Goal: Task Accomplishment & Management: Manage account settings

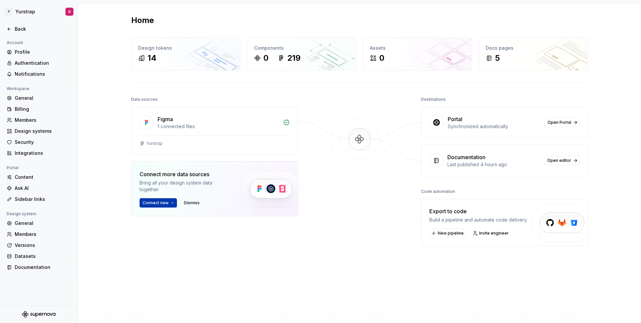
click at [167, 206] on button "Connect new" at bounding box center [158, 202] width 37 height 9
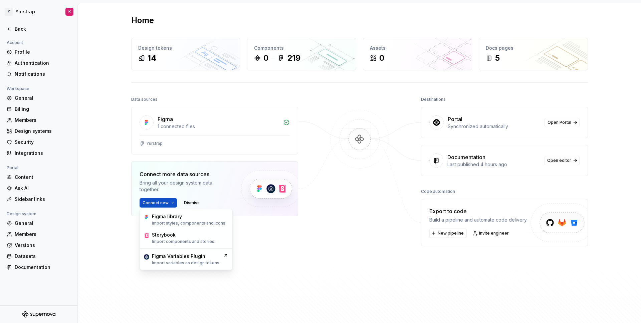
click at [129, 251] on div "Home Design tokens 14 Components 0 219 Assets 0 Docs pages 5 Data sources Figma…" at bounding box center [359, 165] width 481 height 325
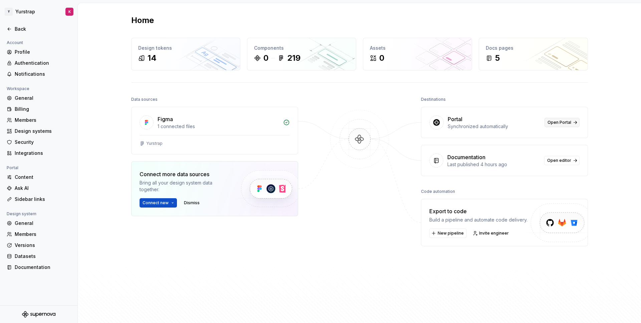
click at [555, 123] on span "Open Portal" at bounding box center [560, 122] width 24 height 5
click at [26, 179] on div "Content" at bounding box center [43, 177] width 56 height 7
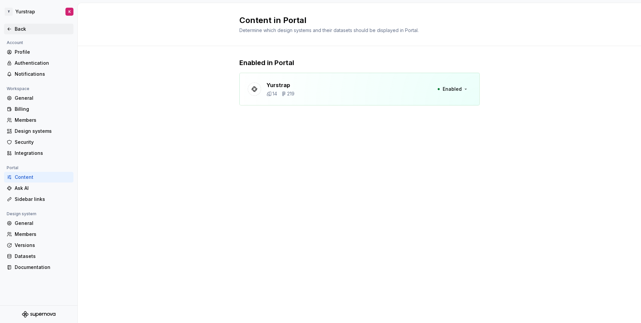
click at [25, 28] on div "Back" at bounding box center [43, 29] width 56 height 7
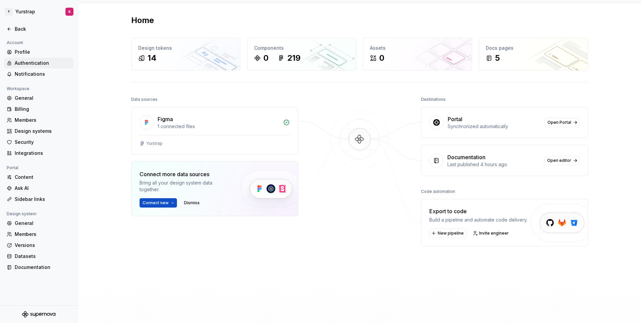
click at [35, 60] on div "Authentication" at bounding box center [43, 63] width 56 height 7
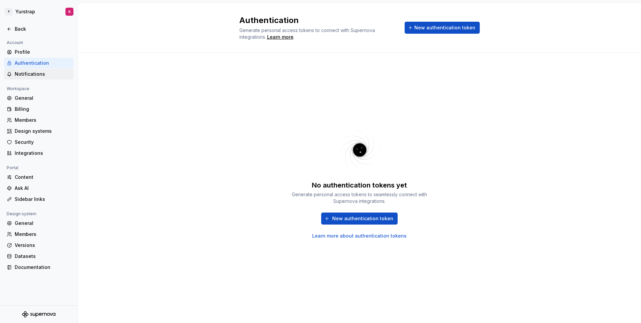
click at [35, 70] on div "Notifications" at bounding box center [38, 74] width 69 height 11
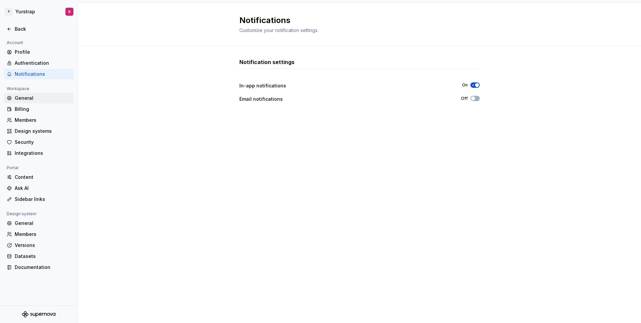
click at [31, 93] on div "General" at bounding box center [38, 98] width 69 height 11
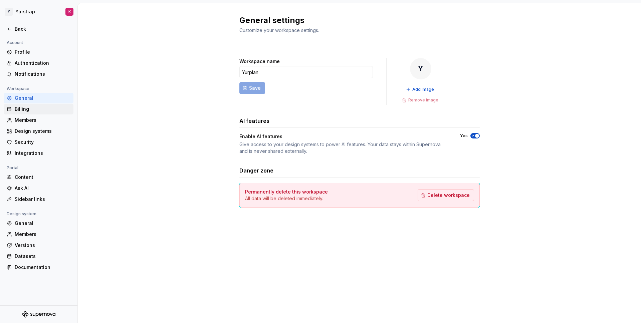
click at [28, 109] on div "Billing" at bounding box center [43, 109] width 56 height 7
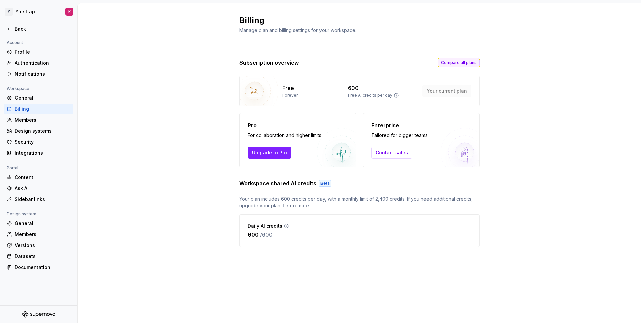
click at [463, 59] on button "Compare all plans" at bounding box center [459, 62] width 42 height 9
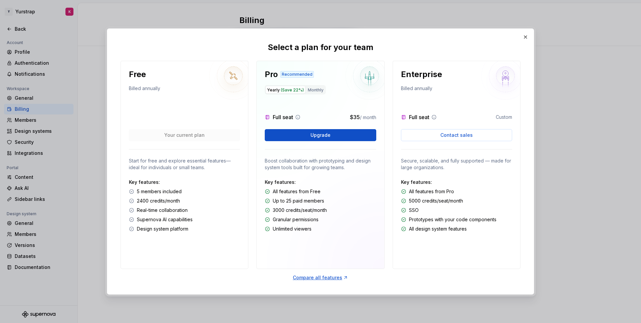
click at [303, 202] on p "Up to 25 paid members" at bounding box center [298, 201] width 51 height 7
click at [303, 211] on p "3000 credits/seat/month" at bounding box center [300, 210] width 54 height 7
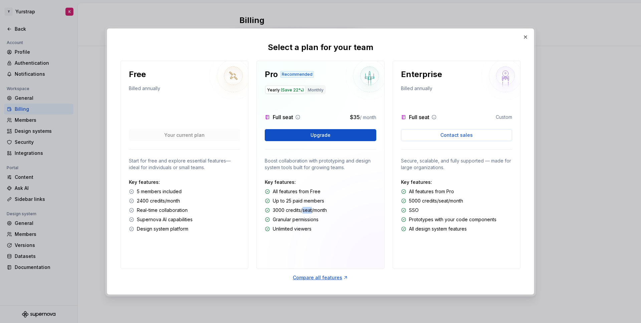
click at [303, 211] on p "3000 credits/seat/month" at bounding box center [300, 210] width 54 height 7
click at [292, 220] on p "Granular permissions" at bounding box center [296, 219] width 46 height 7
click at [288, 230] on p "Unlimited viewers" at bounding box center [292, 229] width 39 height 7
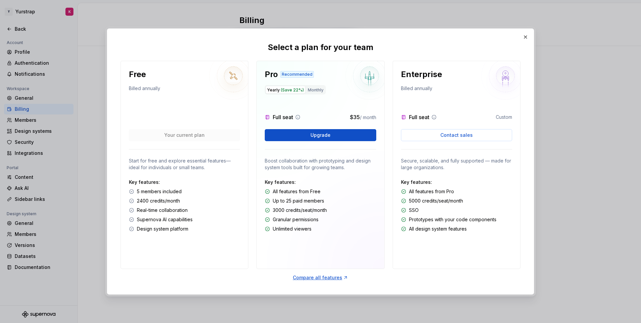
click at [288, 230] on p "Unlimited viewers" at bounding box center [292, 229] width 39 height 7
click at [316, 88] on button "Monthly" at bounding box center [315, 90] width 19 height 8
click at [286, 86] on button "Yearly (Save 22%)" at bounding box center [285, 90] width 40 height 8
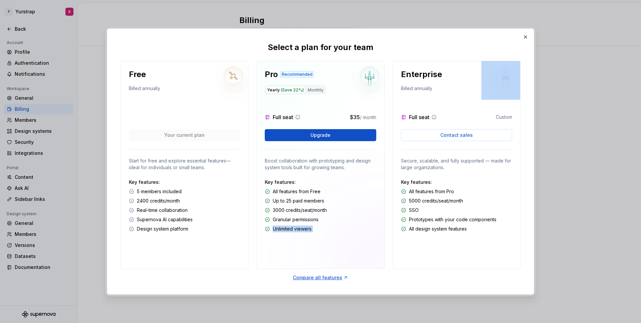
click at [293, 218] on p "Granular permissions" at bounding box center [296, 219] width 46 height 7
click at [314, 277] on div "Compare all features" at bounding box center [320, 277] width 55 height 7
click at [527, 31] on div "Select a plan for your team Free Billed annually Your current plan Start for fr…" at bounding box center [320, 162] width 427 height 266
click at [527, 34] on button "button" at bounding box center [525, 36] width 9 height 9
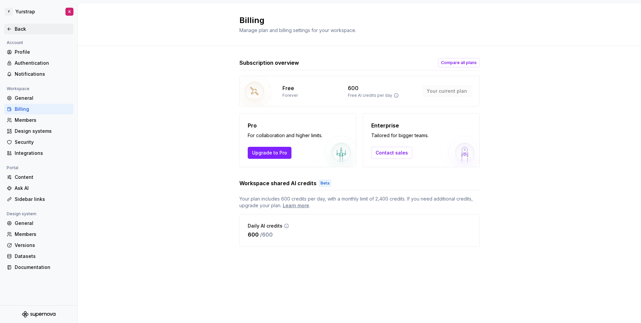
click at [18, 27] on div "Back" at bounding box center [43, 29] width 56 height 7
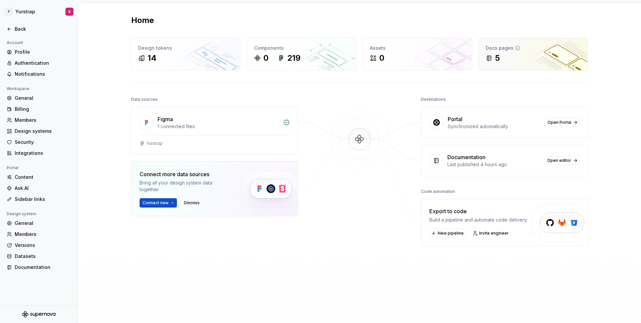
click at [497, 60] on div "5" at bounding box center [497, 58] width 5 height 11
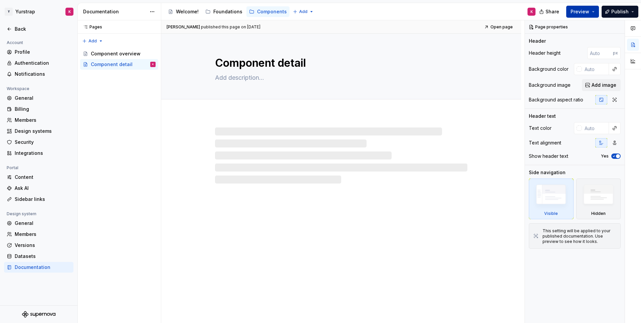
type textarea "*"
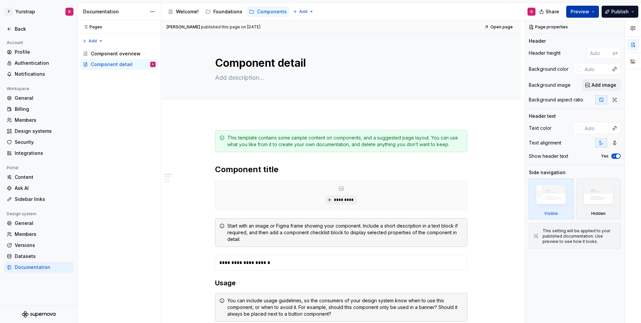
click at [599, 13] on button "Preview" at bounding box center [582, 12] width 33 height 12
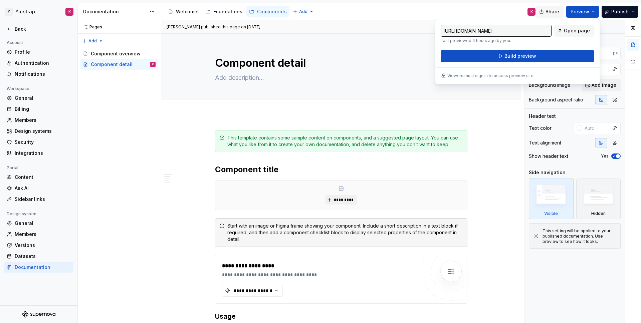
click at [544, 10] on button "Share" at bounding box center [550, 12] width 28 height 12
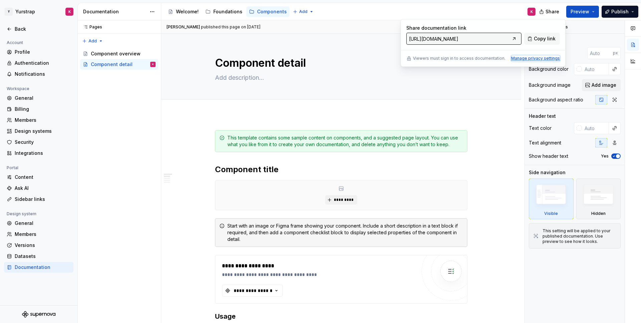
click at [521, 58] on div "Manage privacy settings" at bounding box center [535, 58] width 49 height 5
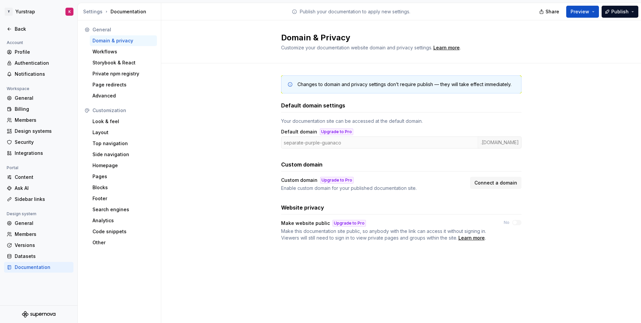
click at [349, 237] on span "Make this documentation site public, so anybody with the link can access it wit…" at bounding box center [383, 234] width 205 height 12
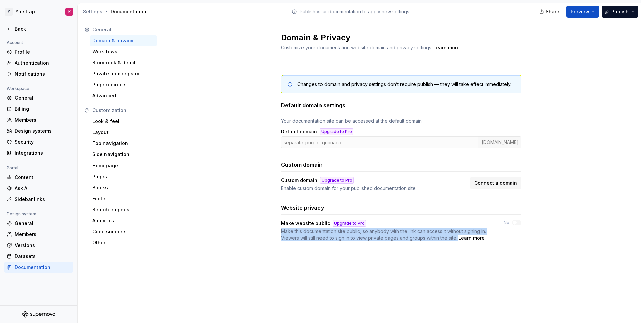
click at [366, 239] on span "Make this documentation site public, so anybody with the link can access it wit…" at bounding box center [383, 234] width 205 height 12
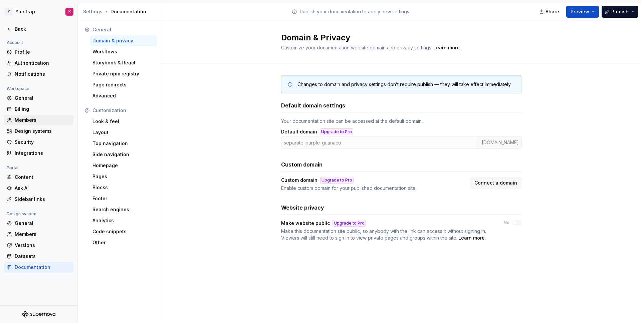
click at [24, 120] on div "Members" at bounding box center [43, 120] width 56 height 7
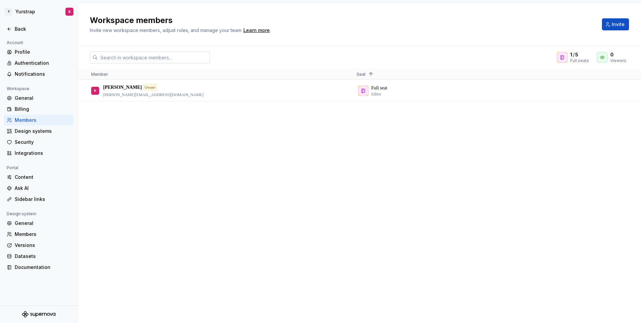
click at [139, 57] on input "text" at bounding box center [154, 57] width 112 height 12
click at [265, 60] on div "1 / 5 Full seats 0 Viewers" at bounding box center [359, 57] width 563 height 12
click at [621, 26] on span "Invite" at bounding box center [618, 24] width 13 height 7
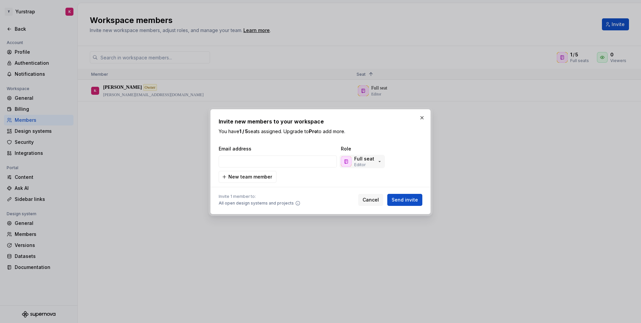
click at [372, 157] on p "Full seat" at bounding box center [364, 159] width 20 height 7
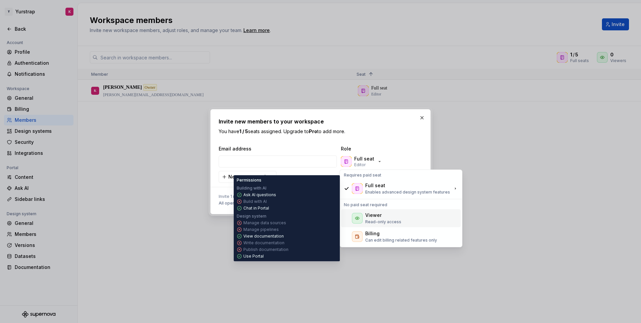
click at [374, 222] on p "Read-only access" at bounding box center [383, 221] width 36 height 5
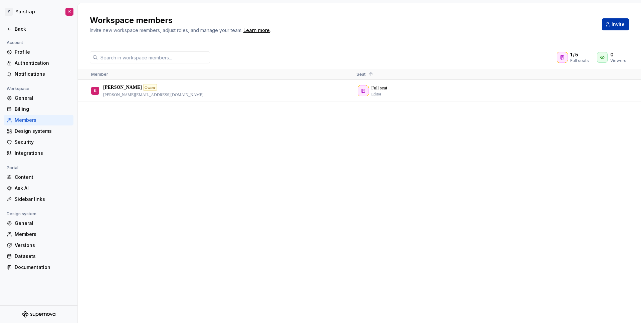
click at [620, 24] on span "Invite" at bounding box center [618, 24] width 13 height 7
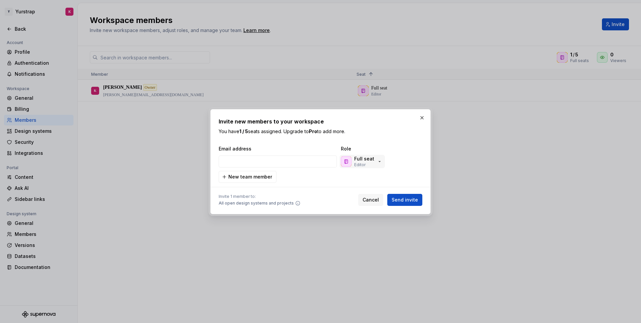
click at [372, 156] on p "Full seat" at bounding box center [364, 159] width 20 height 7
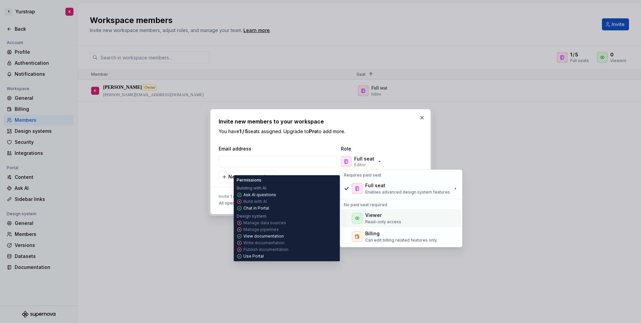
click at [370, 215] on div "Viewer" at bounding box center [373, 215] width 16 height 7
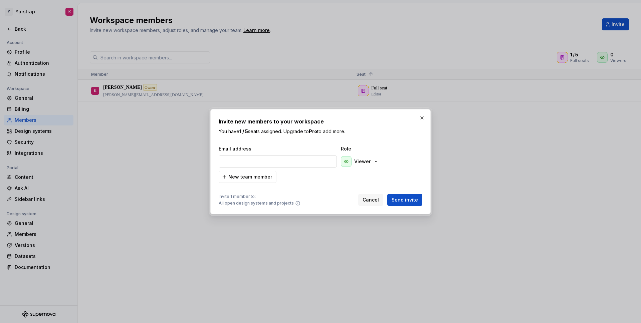
click at [254, 163] on input "email" at bounding box center [278, 162] width 118 height 12
type input "[EMAIL_ADDRESS][DOMAIN_NAME]"
click at [418, 200] on button "Send invite" at bounding box center [404, 200] width 35 height 12
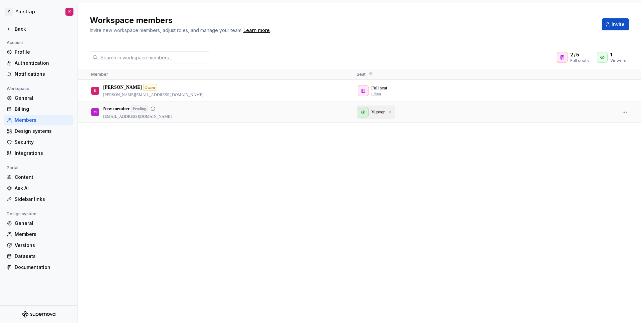
click at [381, 112] on p "Viewer" at bounding box center [377, 112] width 13 height 7
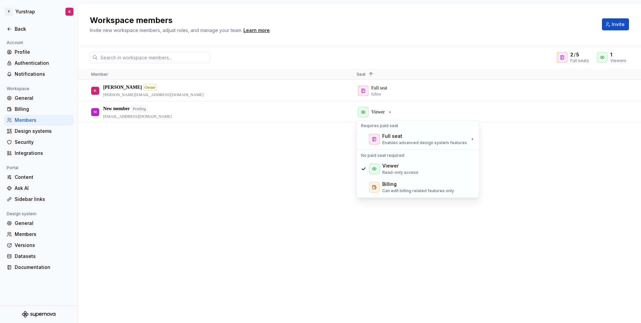
click at [314, 152] on div "[PERSON_NAME] Owner [PERSON_NAME][EMAIL_ADDRESS][DOMAIN_NAME] Full seat Editor …" at bounding box center [359, 201] width 563 height 243
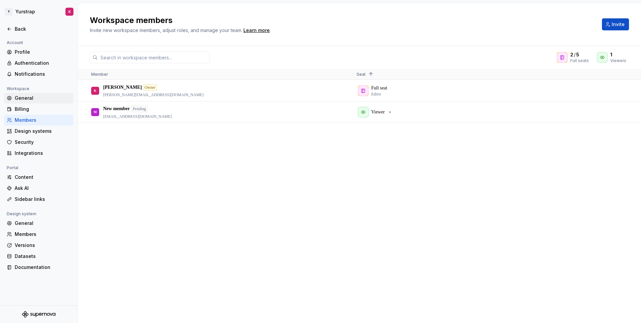
click at [30, 101] on div "General" at bounding box center [38, 98] width 69 height 11
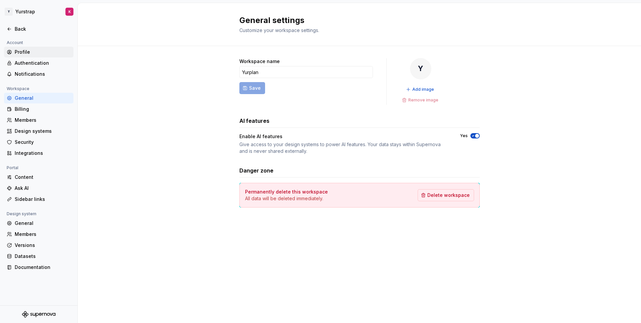
click at [24, 54] on div "Profile" at bounding box center [43, 52] width 56 height 7
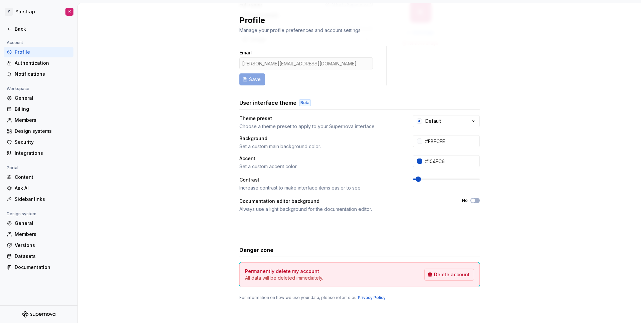
scroll to position [59, 0]
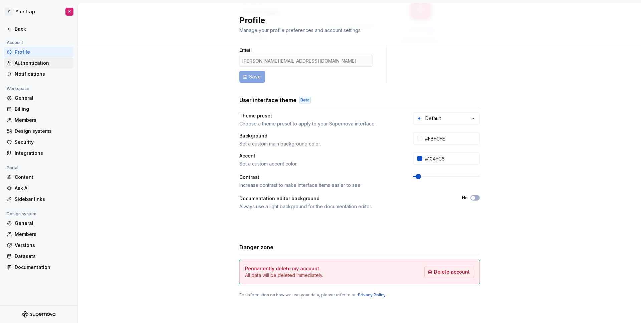
click at [16, 63] on div "Authentication" at bounding box center [43, 63] width 56 height 7
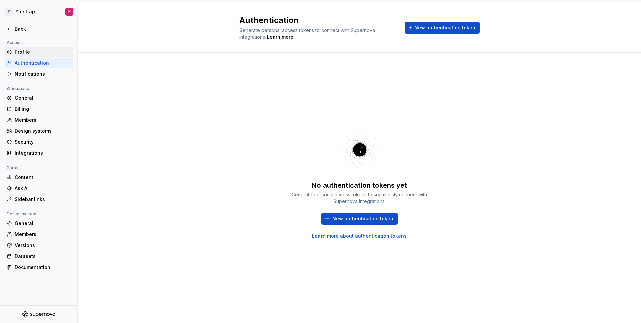
click at [22, 54] on div "Profile" at bounding box center [43, 52] width 56 height 7
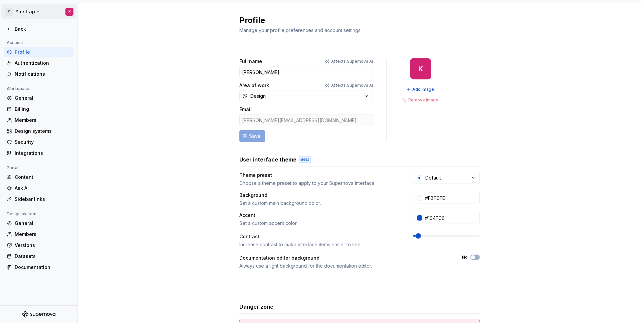
click at [30, 11] on html "Y Yurstrap K Back Account Profile Authentication Notifications Workspace Genera…" at bounding box center [320, 161] width 641 height 323
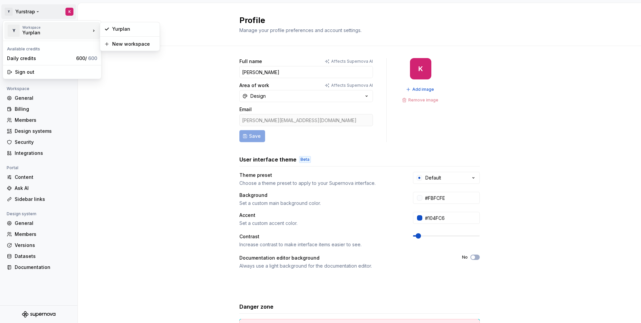
click at [38, 34] on div "Yurplan" at bounding box center [50, 32] width 57 height 7
click at [117, 27] on div "Yurplan" at bounding box center [133, 29] width 43 height 7
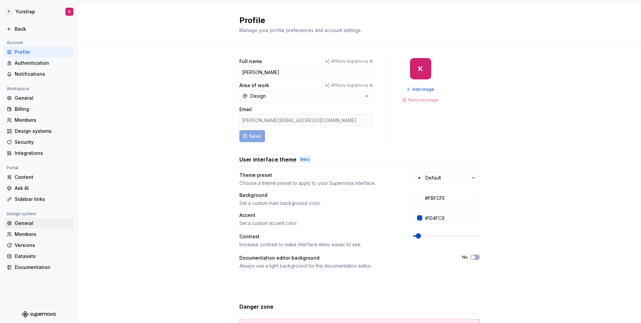
click at [27, 226] on div "General" at bounding box center [43, 223] width 56 height 7
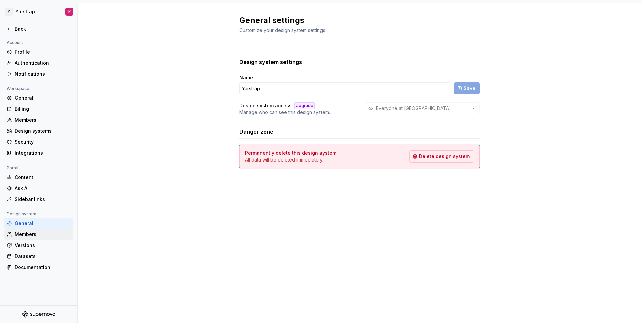
click at [27, 233] on div "Members" at bounding box center [43, 234] width 56 height 7
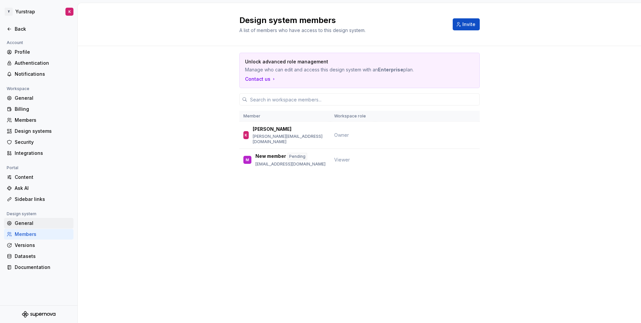
click at [25, 225] on div "General" at bounding box center [43, 223] width 56 height 7
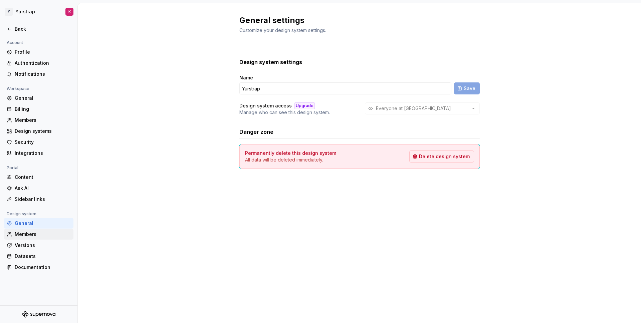
click at [27, 231] on div "Members" at bounding box center [38, 234] width 69 height 11
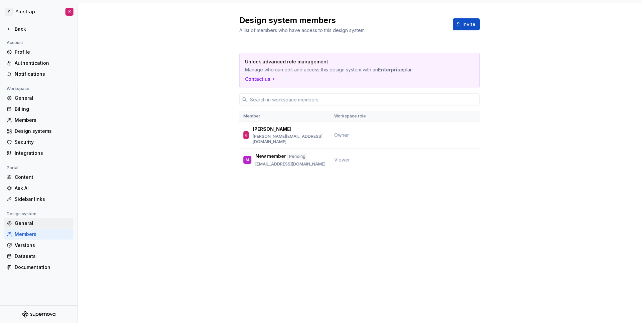
click at [26, 221] on div "General" at bounding box center [43, 223] width 56 height 7
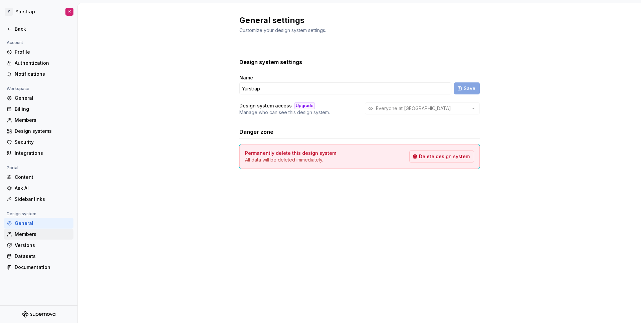
click at [32, 239] on div "Members" at bounding box center [38, 234] width 69 height 11
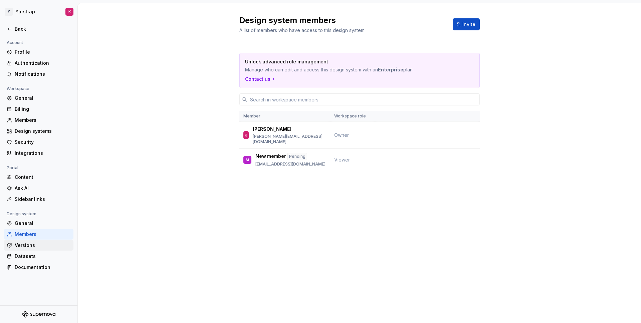
click at [32, 244] on div "Versions" at bounding box center [43, 245] width 56 height 7
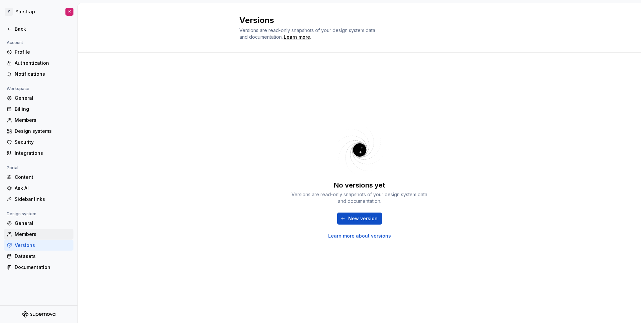
click at [34, 233] on div "Members" at bounding box center [43, 234] width 56 height 7
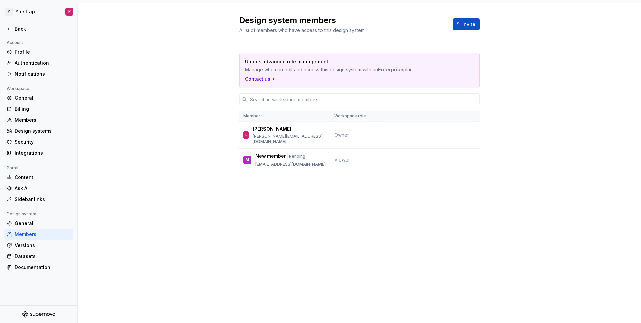
click at [310, 71] on p "Manage who can edit and access this design system with an Enterprise plan." at bounding box center [336, 69] width 182 height 7
click at [285, 70] on p "Manage who can edit and access this design system with an Enterprise plan." at bounding box center [336, 69] width 182 height 7
click at [28, 255] on div "Datasets" at bounding box center [43, 256] width 56 height 7
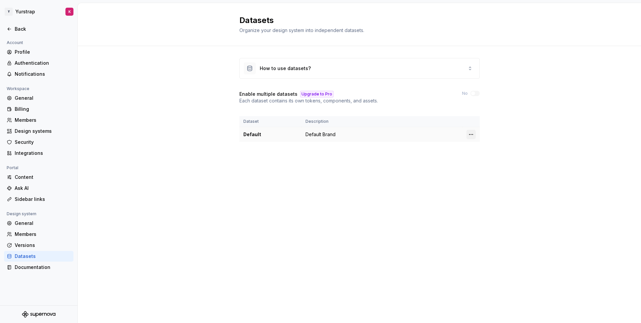
click at [472, 133] on html "Y Yurstrap K Back Account Profile Authentication Notifications Workspace Genera…" at bounding box center [320, 161] width 641 height 323
click at [489, 146] on div "Edit details" at bounding box center [500, 147] width 43 height 7
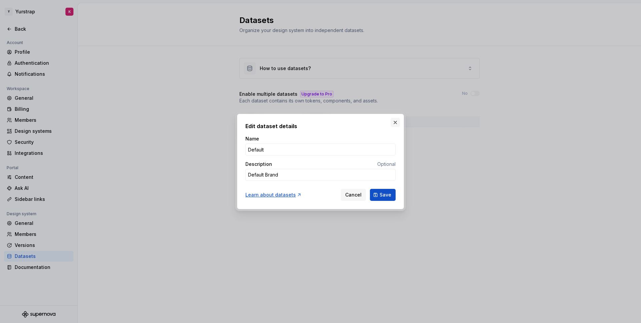
click at [399, 122] on button "button" at bounding box center [395, 122] width 9 height 9
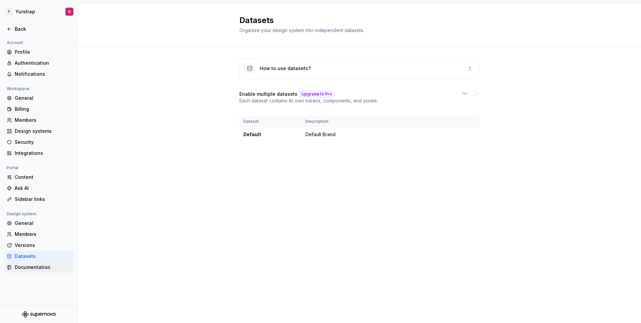
click at [32, 266] on div "Documentation" at bounding box center [43, 267] width 56 height 7
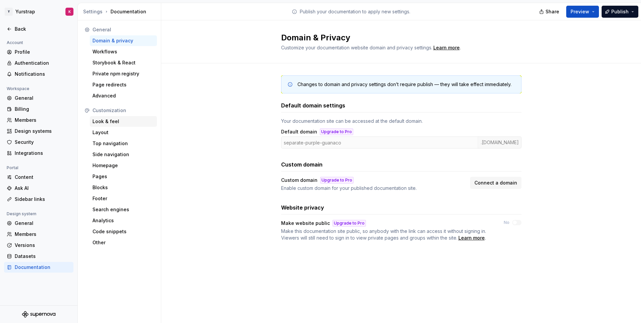
click at [124, 121] on div "Look & feel" at bounding box center [123, 121] width 62 height 7
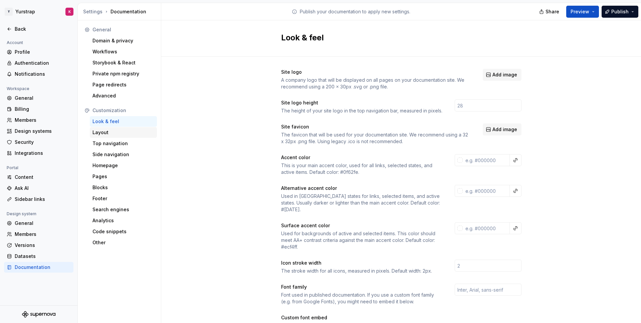
click at [109, 132] on div "Layout" at bounding box center [123, 132] width 62 height 7
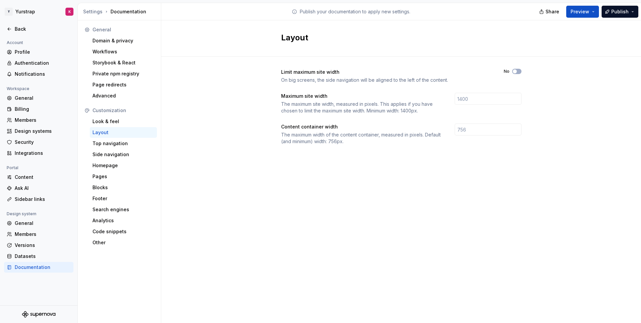
click at [109, 133] on div "Layout" at bounding box center [123, 132] width 62 height 7
click at [112, 147] on div "Top navigation" at bounding box center [123, 143] width 62 height 7
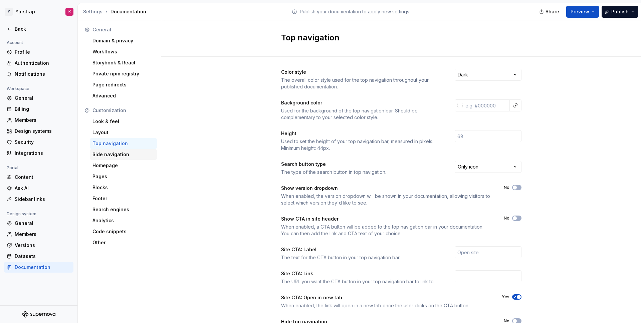
click at [113, 157] on div "Side navigation" at bounding box center [123, 154] width 62 height 7
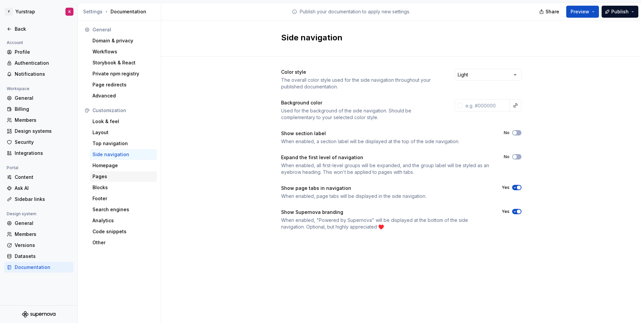
click at [112, 178] on div "Pages" at bounding box center [123, 176] width 62 height 7
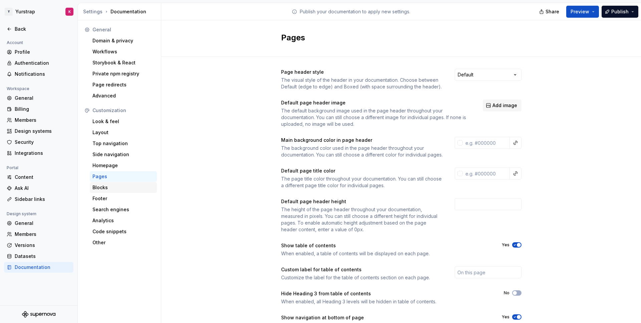
click at [100, 184] on div "Blocks" at bounding box center [123, 187] width 62 height 7
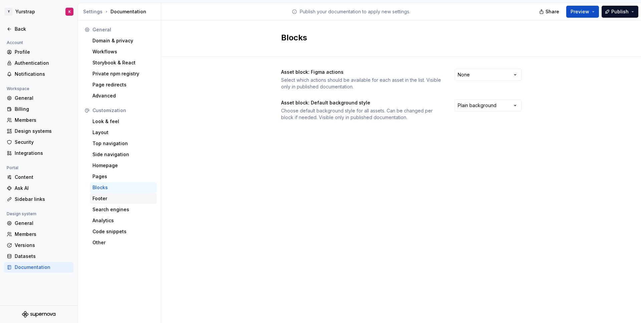
click at [101, 198] on div "Footer" at bounding box center [123, 198] width 62 height 7
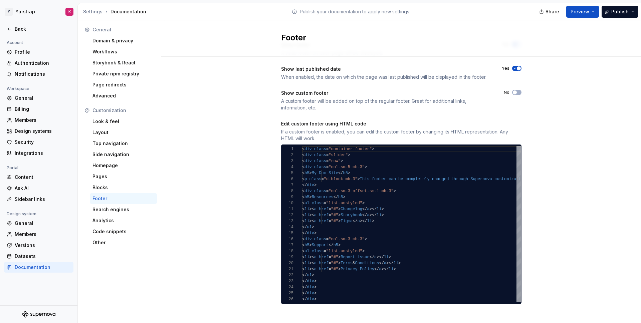
scroll to position [30, 0]
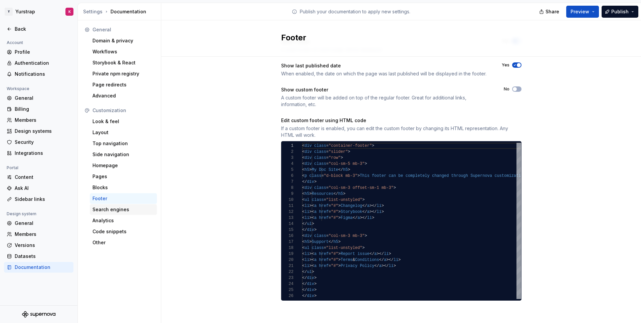
click at [124, 212] on div "Search engines" at bounding box center [123, 209] width 62 height 7
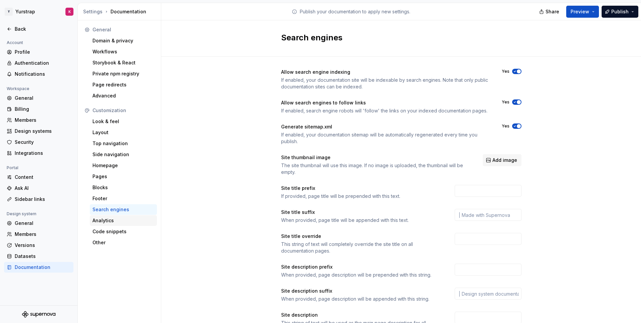
click at [115, 220] on div "Analytics" at bounding box center [123, 220] width 62 height 7
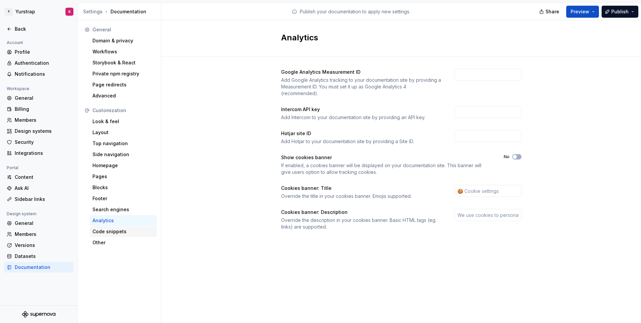
click at [115, 230] on div "Code snippets" at bounding box center [123, 231] width 62 height 7
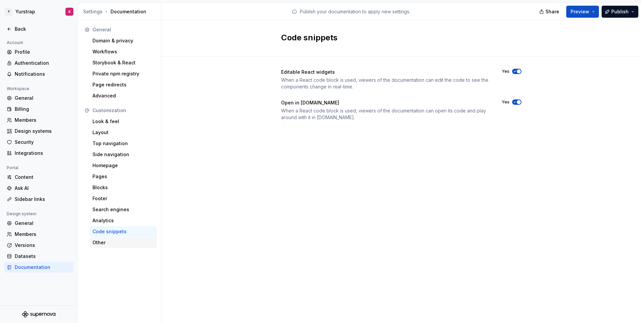
click at [113, 240] on div "Other" at bounding box center [123, 242] width 62 height 7
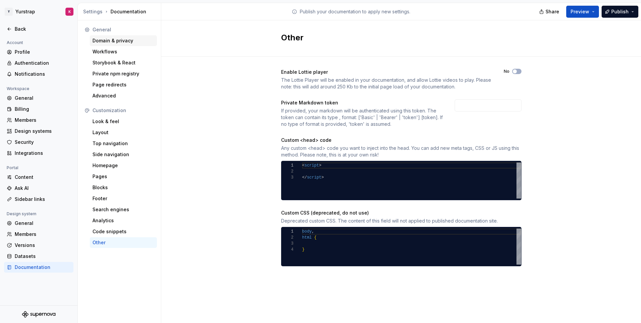
click at [128, 41] on div "Domain & privacy" at bounding box center [123, 40] width 62 height 7
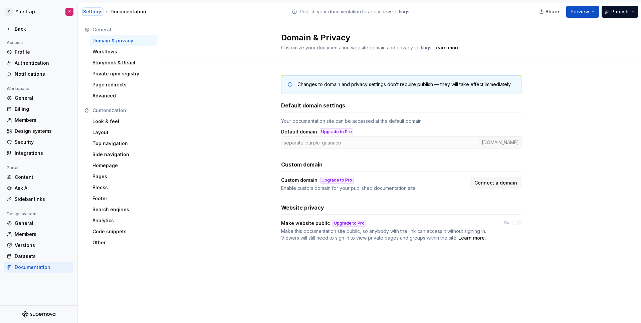
click at [86, 13] on div "Settings" at bounding box center [92, 11] width 19 height 7
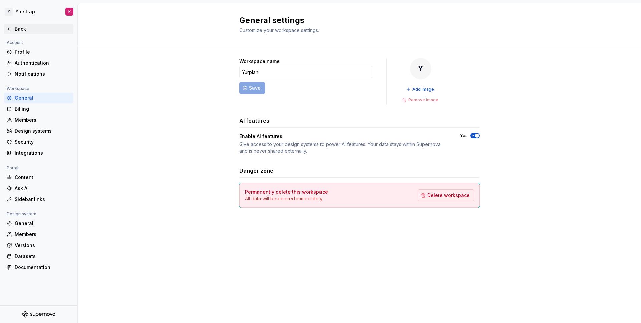
click at [12, 24] on div "Back" at bounding box center [38, 29] width 69 height 11
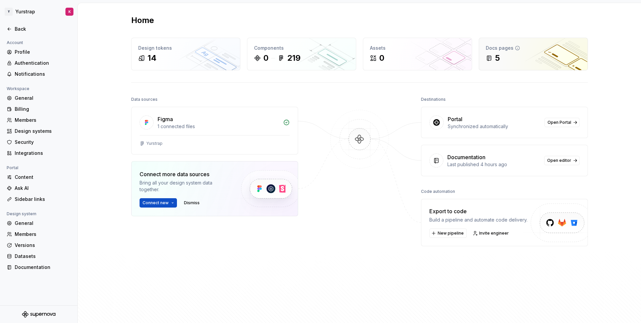
click at [571, 41] on div "Docs pages 5" at bounding box center [533, 54] width 109 height 32
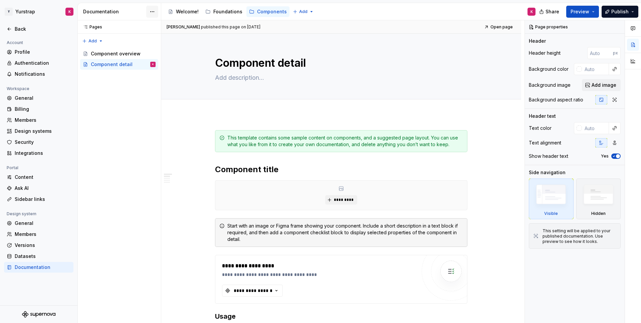
click at [153, 11] on html "Y Yurstrap K Back Account Profile Authentication Notifications Workspace Genera…" at bounding box center [320, 161] width 641 height 323
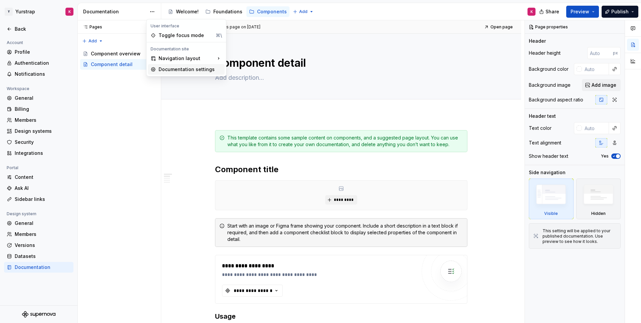
click at [193, 70] on div "Documentation settings" at bounding box center [190, 69] width 63 height 7
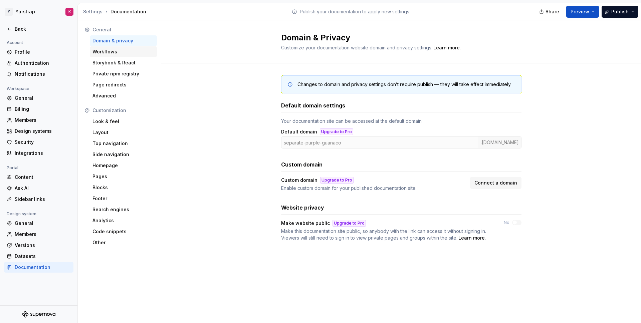
click at [100, 51] on div "Workflows" at bounding box center [123, 51] width 62 height 7
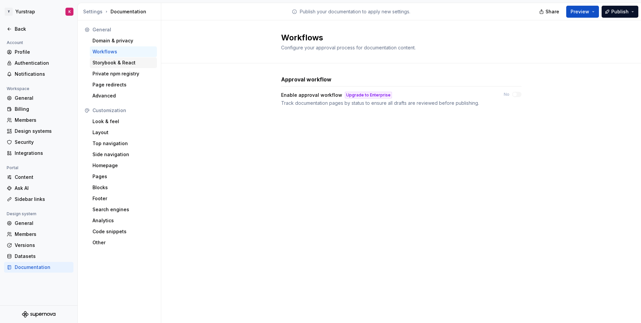
click at [101, 60] on div "Storybook & React" at bounding box center [123, 62] width 62 height 7
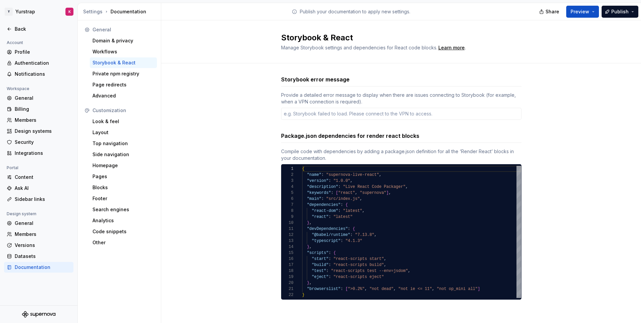
click at [105, 67] on div "Storybook & React" at bounding box center [123, 62] width 67 height 11
type textarea "*"
click at [104, 74] on div "Private npm registry" at bounding box center [123, 73] width 62 height 7
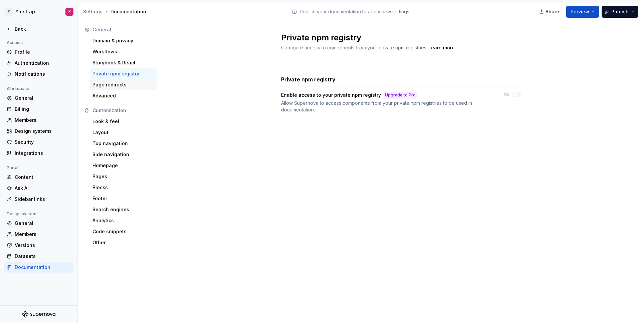
click at [105, 82] on div "Page redirects" at bounding box center [123, 84] width 62 height 7
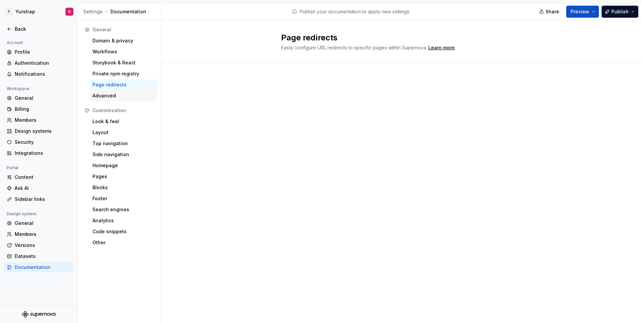
click at [107, 91] on div "Advanced" at bounding box center [123, 95] width 67 height 11
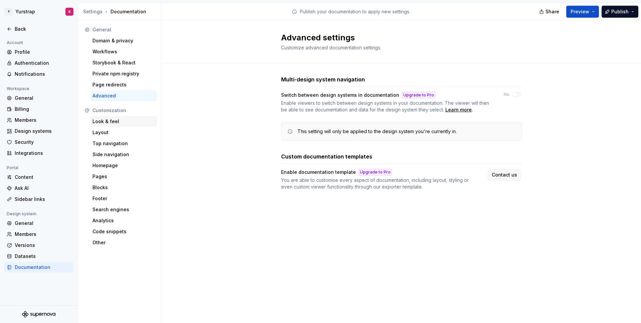
click at [109, 125] on div "Look & feel" at bounding box center [123, 121] width 67 height 11
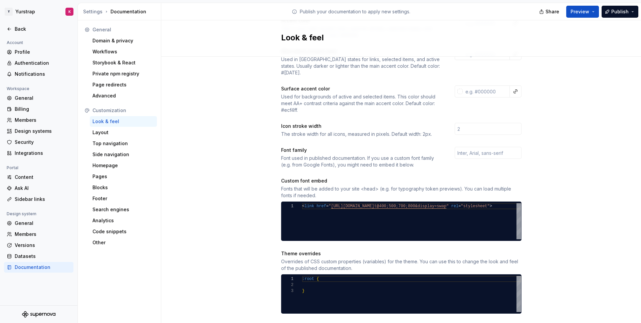
scroll to position [216, 0]
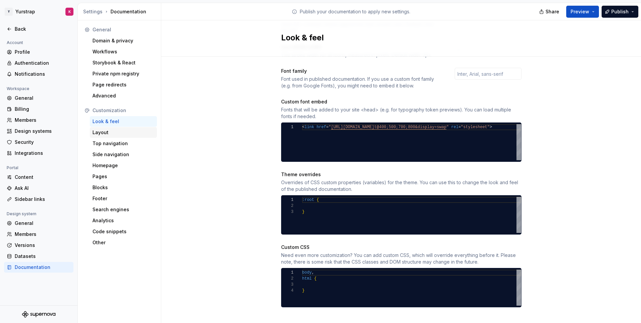
click at [106, 130] on div "Layout" at bounding box center [123, 132] width 62 height 7
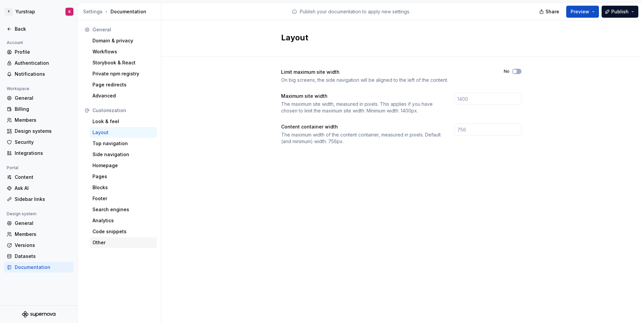
click at [107, 245] on div "Other" at bounding box center [123, 242] width 62 height 7
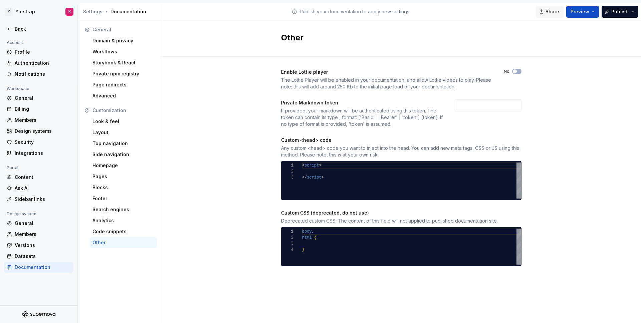
click at [550, 14] on span "Share" at bounding box center [553, 11] width 14 height 7
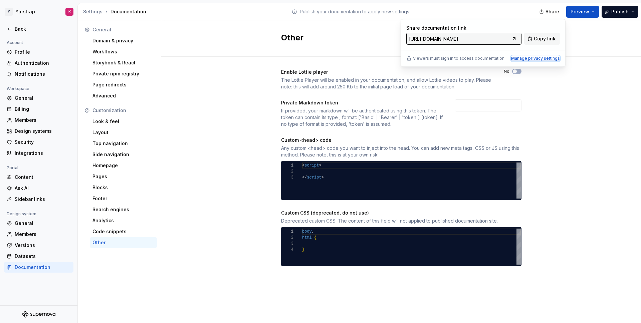
click at [535, 60] on div "Manage privacy settings" at bounding box center [535, 58] width 49 height 5
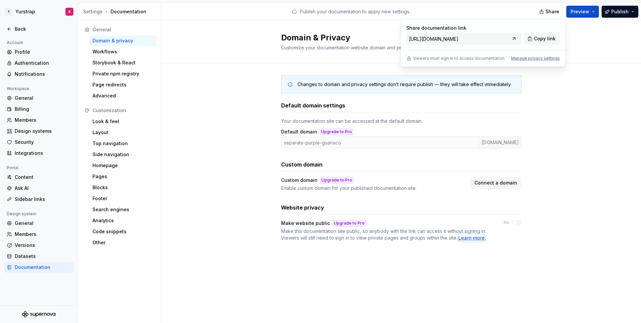
click at [470, 238] on div "Learn more" at bounding box center [471, 238] width 26 height 7
